Goal: Task Accomplishment & Management: Manage account settings

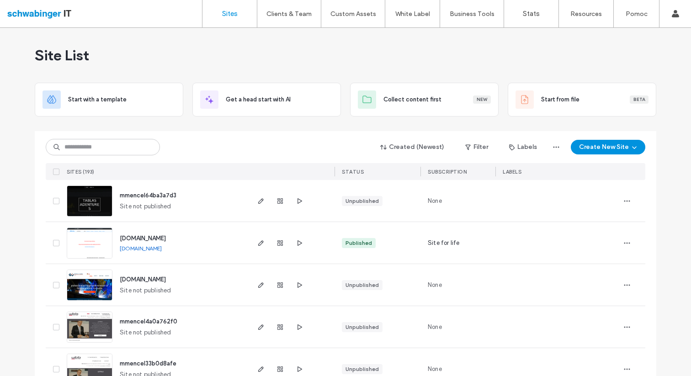
scroll to position [80, 0]
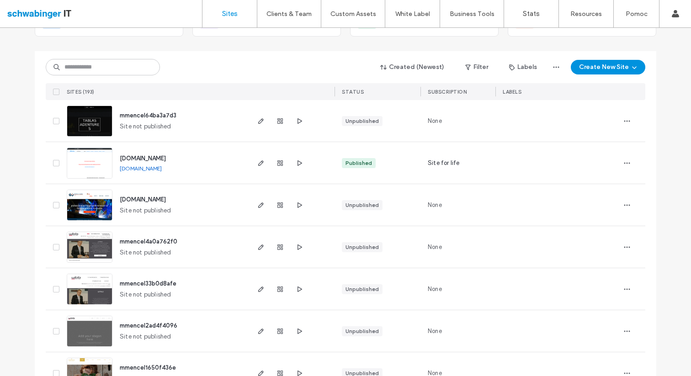
drag, startPoint x: 180, startPoint y: 281, endPoint x: 175, endPoint y: 184, distance: 97.1
drag, startPoint x: 690, startPoint y: 71, endPoint x: 687, endPoint y: 130, distance: 59.1
click at [690, 139] on div "Site List Start with a template Get a head start with AI Collect content first …" at bounding box center [345, 202] width 691 height 348
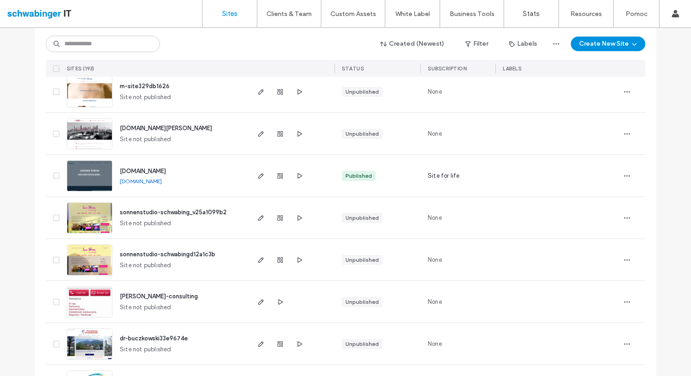
scroll to position [1645, 0]
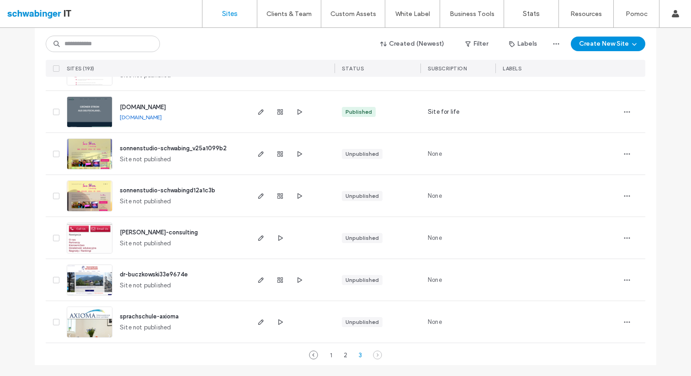
click at [690, 376] on div "Site List Start with a template Get a head start with AI Collect content first …" at bounding box center [345, 202] width 691 height 348
drag, startPoint x: 686, startPoint y: 328, endPoint x: 679, endPoint y: 297, distance: 31.6
click at [689, 292] on div "Site List Start with a template Get a head start with AI Collect content first …" at bounding box center [345, 202] width 691 height 348
click at [327, 355] on div "1" at bounding box center [330, 355] width 11 height 11
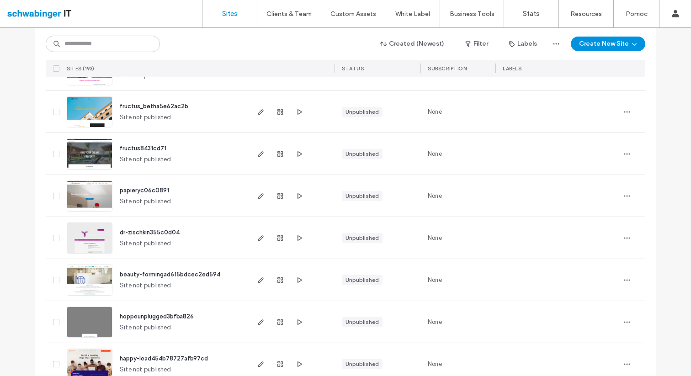
scroll to position [2990, 0]
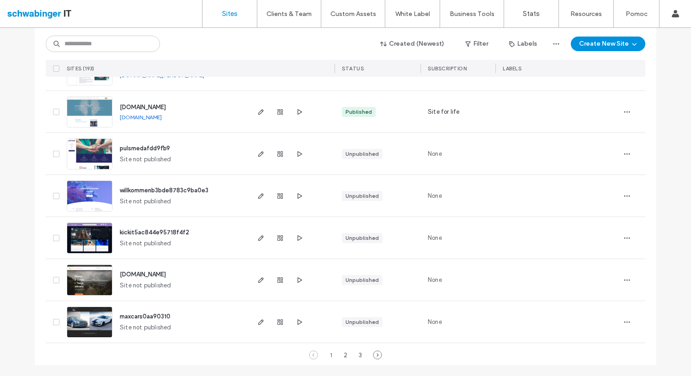
drag, startPoint x: 680, startPoint y: 94, endPoint x: 672, endPoint y: 108, distance: 15.8
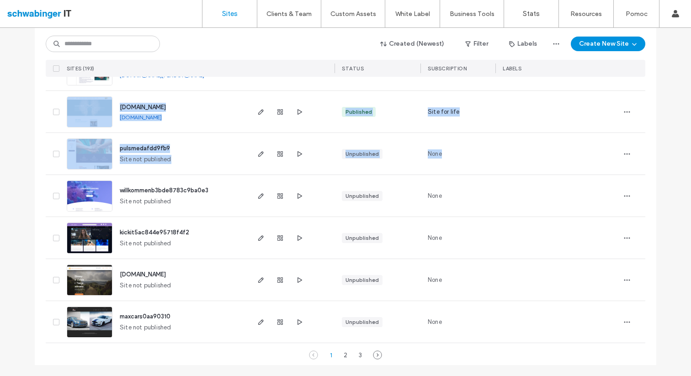
drag, startPoint x: 664, startPoint y: 91, endPoint x: 667, endPoint y: 143, distance: 52.2
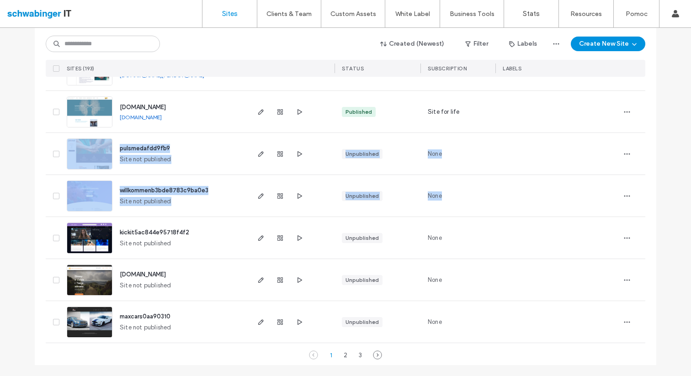
drag, startPoint x: 542, startPoint y: 184, endPoint x: 534, endPoint y: 110, distance: 74.5
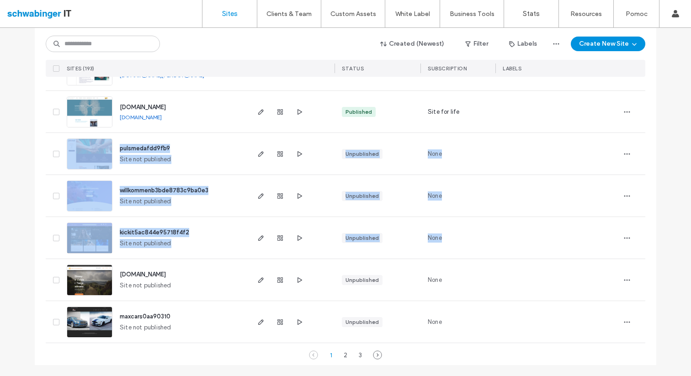
drag, startPoint x: 539, startPoint y: 109, endPoint x: 553, endPoint y: 251, distance: 143.3
drag, startPoint x: 690, startPoint y: 358, endPoint x: 690, endPoint y: 345, distance: 12.8
click at [690, 344] on div "Site List Start with a template Get a head start with AI Collect content first …" at bounding box center [345, 202] width 691 height 348
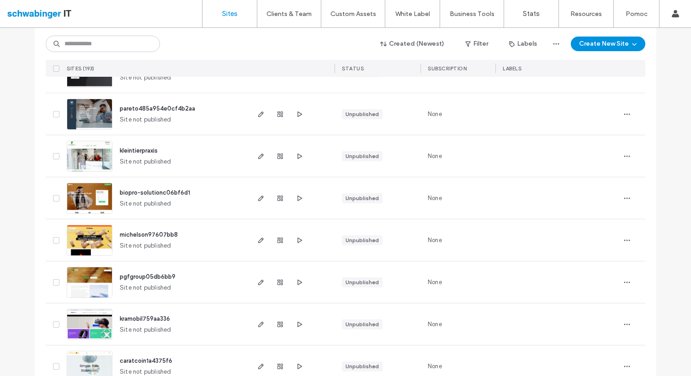
scroll to position [1262, 0]
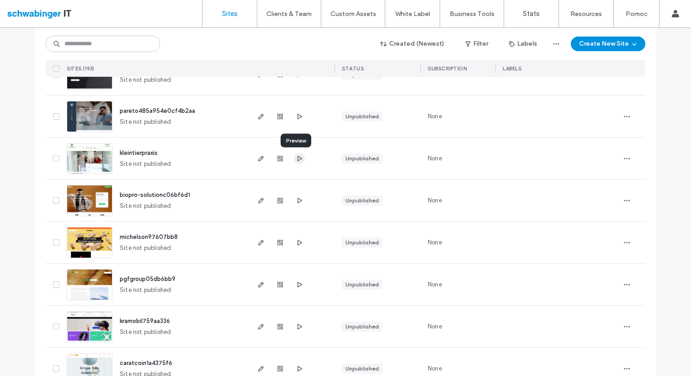
click at [296, 158] on icon "button" at bounding box center [299, 158] width 7 height 7
click at [257, 159] on icon "button" at bounding box center [260, 158] width 7 height 7
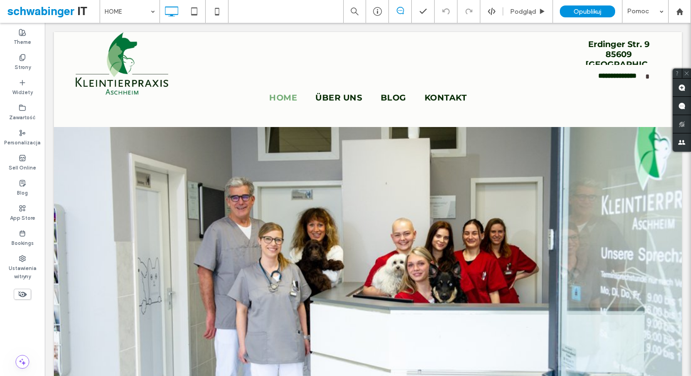
click at [688, 74] on icon at bounding box center [687, 73] width 6 height 6
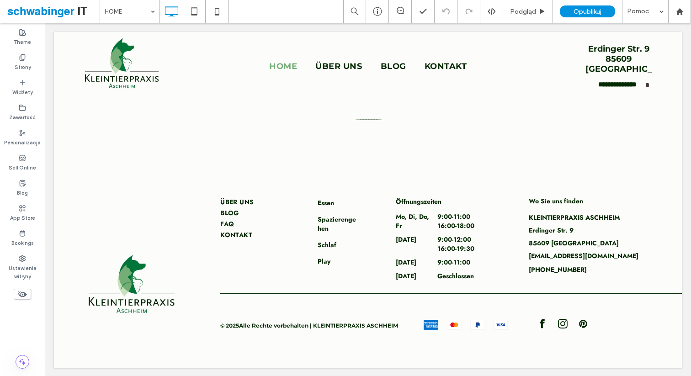
scroll to position [1286, 0]
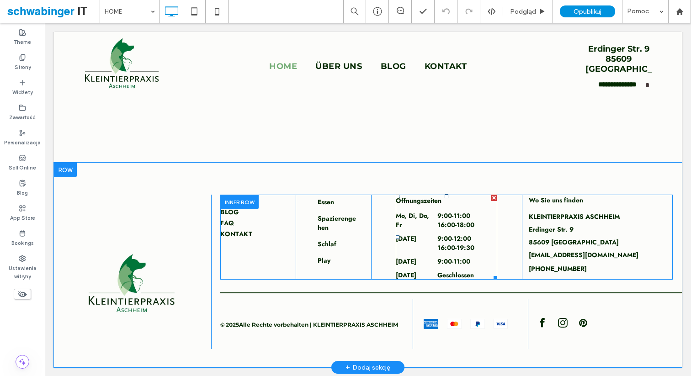
click at [446, 223] on time "16:00" at bounding box center [446, 224] width 18 height 9
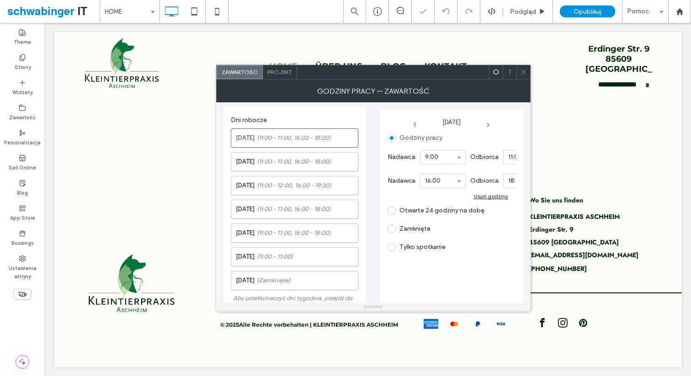
click at [446, 223] on div "Zamknięte" at bounding box center [447, 229] width 121 height 15
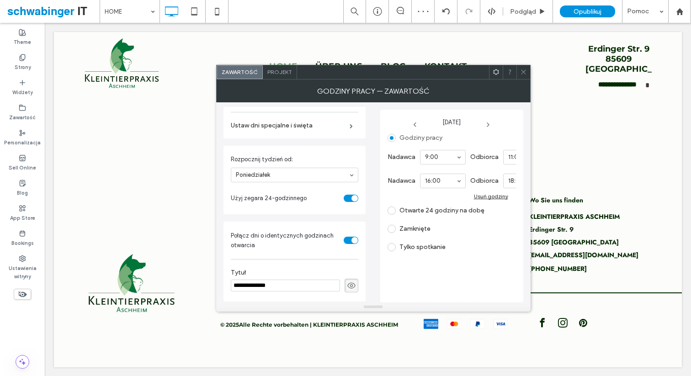
click at [386, 352] on div "Click To Paste ÜBER UNS BLOG FAQ KONTAKT Click To Paste Essen Spazierengehen Sc…" at bounding box center [368, 265] width 628 height 205
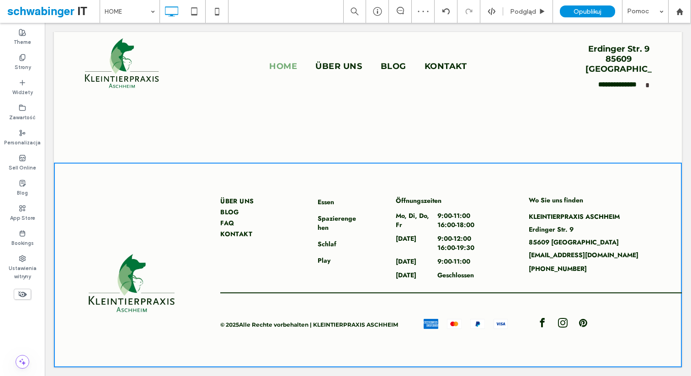
click at [391, 353] on div "Click To Paste ÜBER UNS BLOG FAQ KONTAKT Click To Paste Essen Spazierengehen Sc…" at bounding box center [368, 265] width 628 height 205
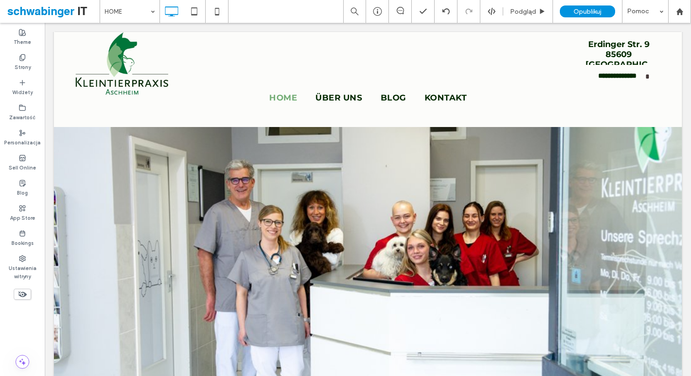
scroll to position [0, 0]
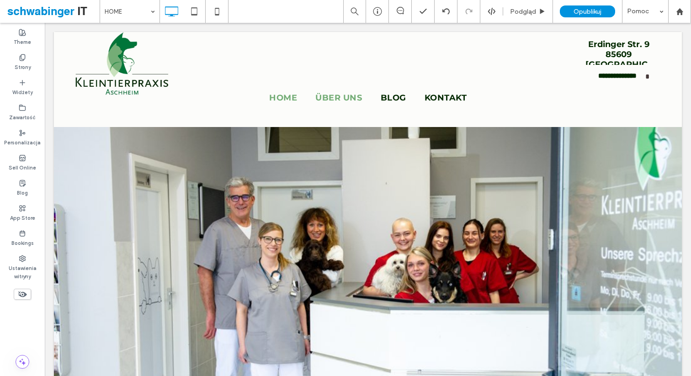
click at [342, 95] on span "ÜBER UNS" at bounding box center [338, 98] width 47 height 10
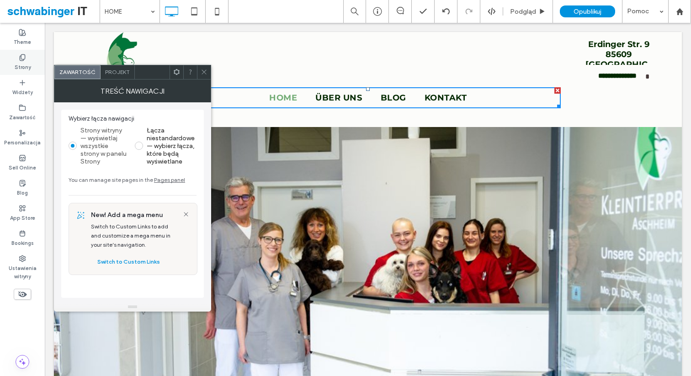
click at [27, 67] on label "Strony" at bounding box center [23, 66] width 16 height 10
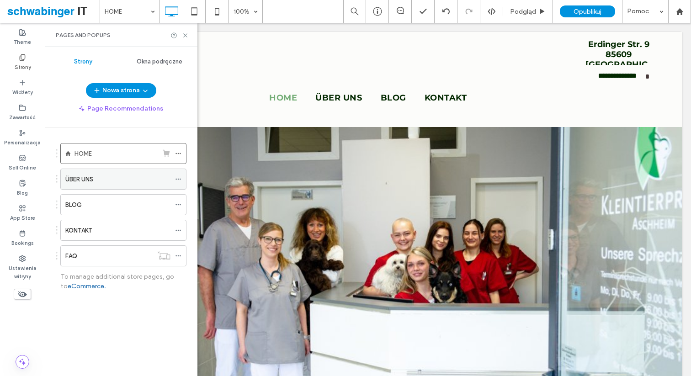
click at [115, 180] on div "ÜBER UNS" at bounding box center [117, 180] width 105 height 10
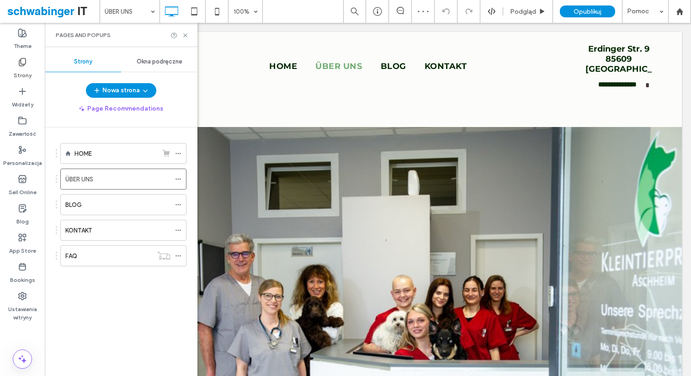
scroll to position [384, 0]
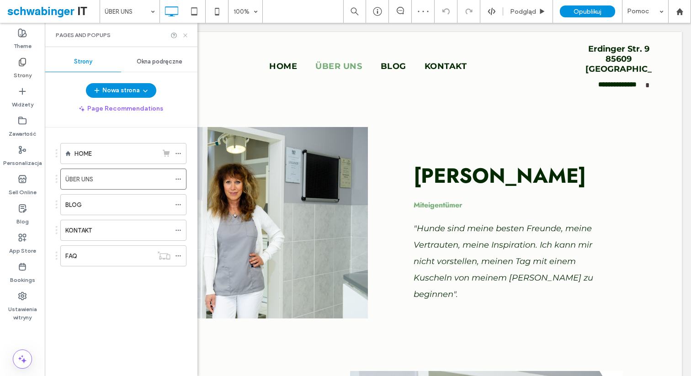
click at [184, 37] on icon at bounding box center [185, 35] width 7 height 7
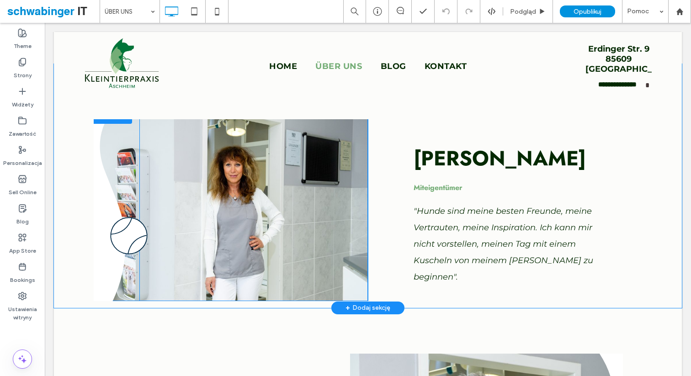
scroll to position [390, 0]
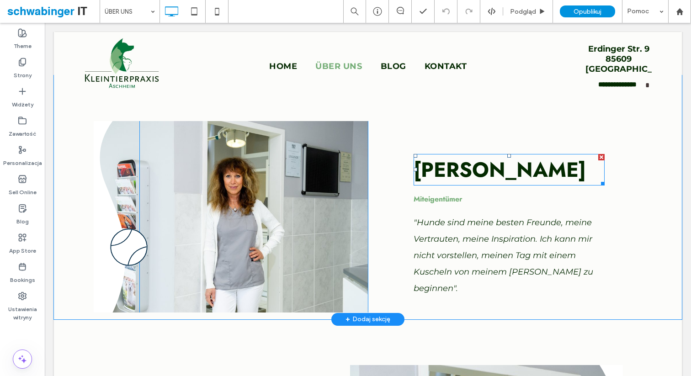
click at [443, 165] on span "[PERSON_NAME]" at bounding box center [500, 170] width 172 height 30
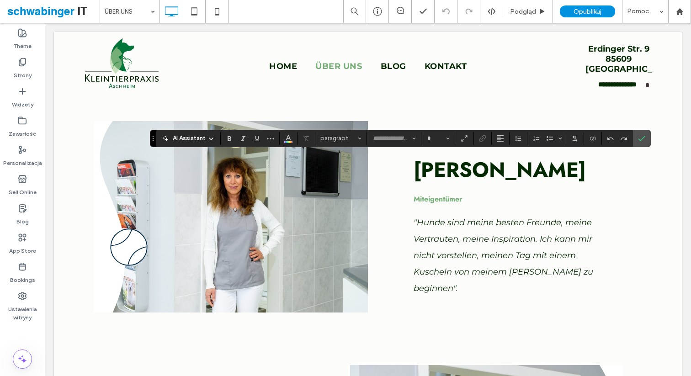
type input "****"
type input "**"
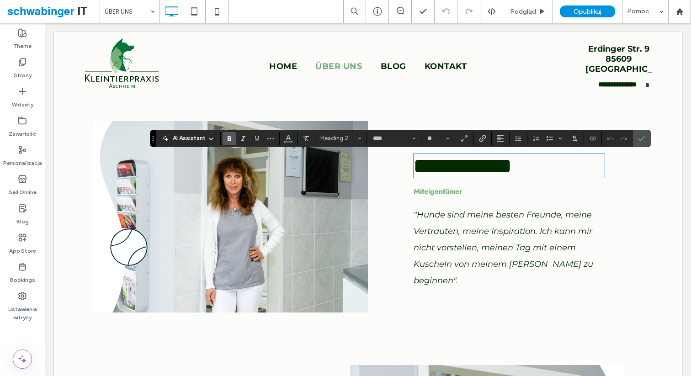
click at [455, 174] on span "**********" at bounding box center [463, 166] width 98 height 20
copy span "**********"
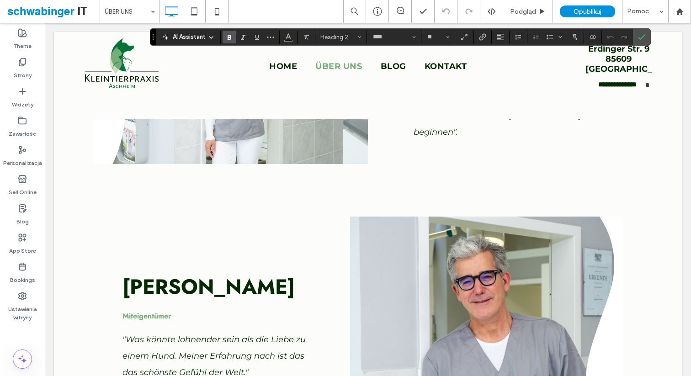
scroll to position [559, 0]
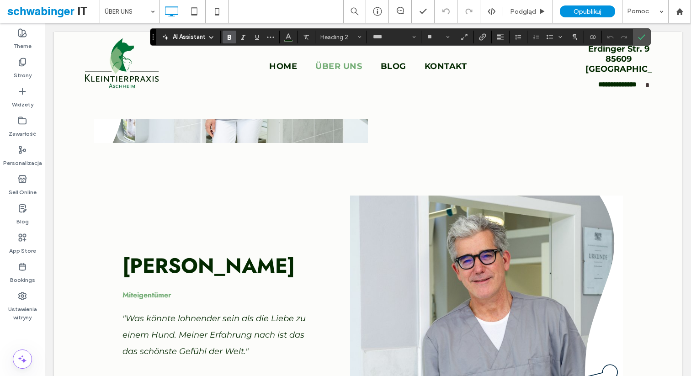
click at [241, 261] on span "[PERSON_NAME]" at bounding box center [208, 266] width 172 height 30
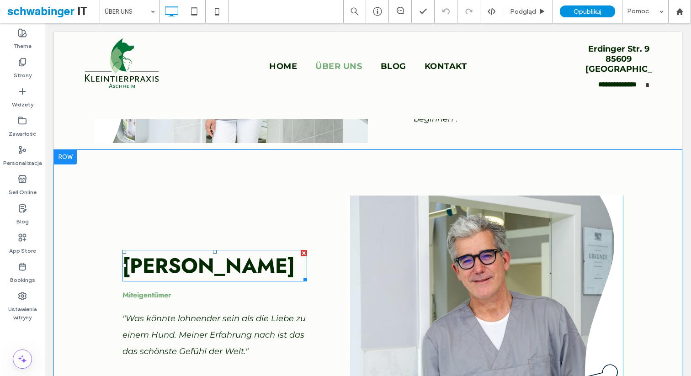
click at [234, 265] on span "[PERSON_NAME]" at bounding box center [208, 266] width 172 height 30
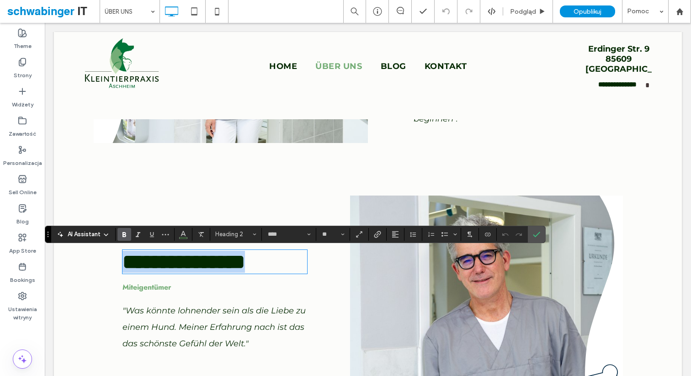
click at [234, 265] on span "**********" at bounding box center [183, 262] width 122 height 20
copy span "**********"
click at [446, 136] on div "[PERSON_NAME] Miteigentümer "Hunde sind meine besten Freunde, meine Vertrauten,…" at bounding box center [505, 47] width 274 height 191
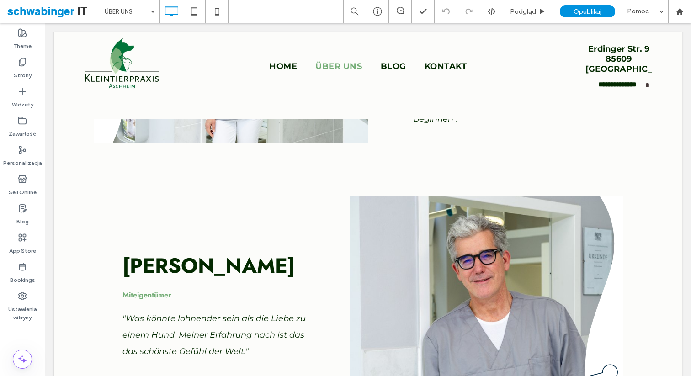
drag, startPoint x: 470, startPoint y: 177, endPoint x: 478, endPoint y: 213, distance: 36.8
click at [478, 213] on div "[PERSON_NAME] Miteigentümer "Was könnte lohnender sein als die Liebe zu einem H…" at bounding box center [368, 320] width 628 height 341
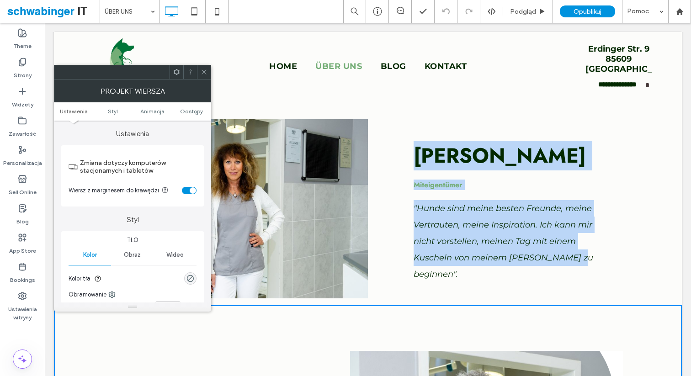
drag, startPoint x: 690, startPoint y: 139, endPoint x: 684, endPoint y: 120, distance: 20.4
